Goal: Transaction & Acquisition: Purchase product/service

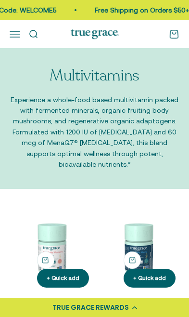
scroll to position [19, 0]
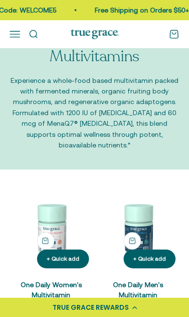
click at [63, 281] on link "One Daily Women's Multivitamin" at bounding box center [51, 290] width 61 height 18
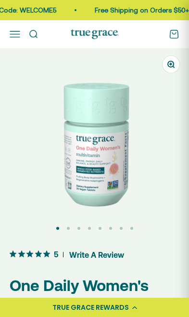
click at [131, 208] on img at bounding box center [94, 142] width 189 height 189
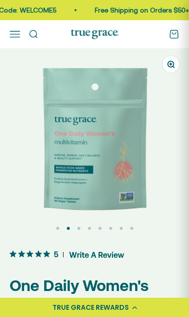
scroll to position [0, 190]
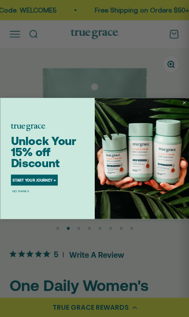
click at [185, 101] on circle "Close dialog" at bounding box center [184, 103] width 6 height 6
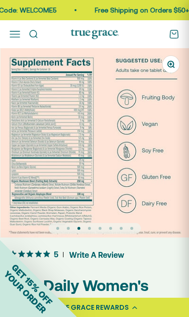
scroll to position [0, 381]
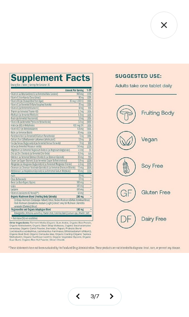
click at [128, 277] on div at bounding box center [94, 158] width 189 height 317
click at [121, 292] on button at bounding box center [111, 296] width 20 height 17
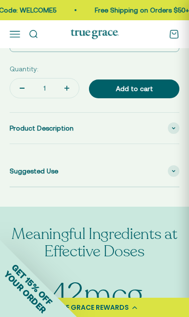
scroll to position [593, 0]
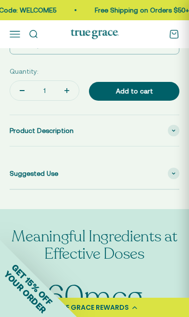
click at [176, 125] on span at bounding box center [174, 131] width 12 height 12
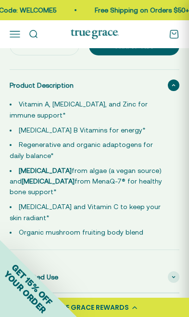
scroll to position [644, 0]
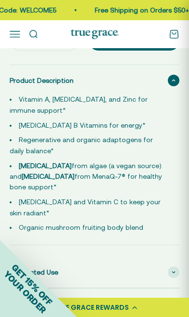
click at [179, 267] on span at bounding box center [174, 273] width 12 height 12
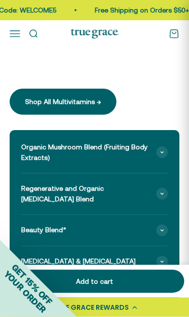
scroll to position [1283, 0]
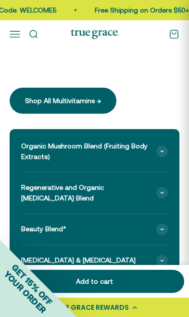
click at [166, 224] on span at bounding box center [163, 230] width 12 height 12
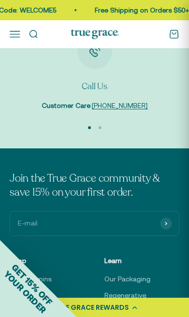
scroll to position [4967, 0]
